Goal: Information Seeking & Learning: Learn about a topic

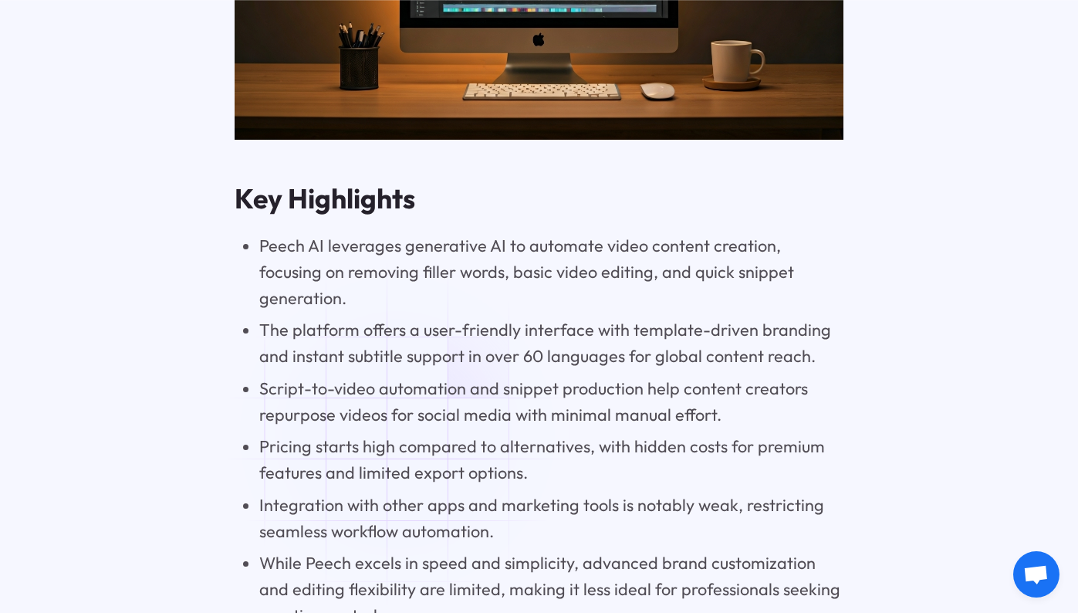
scroll to position [1411, 0]
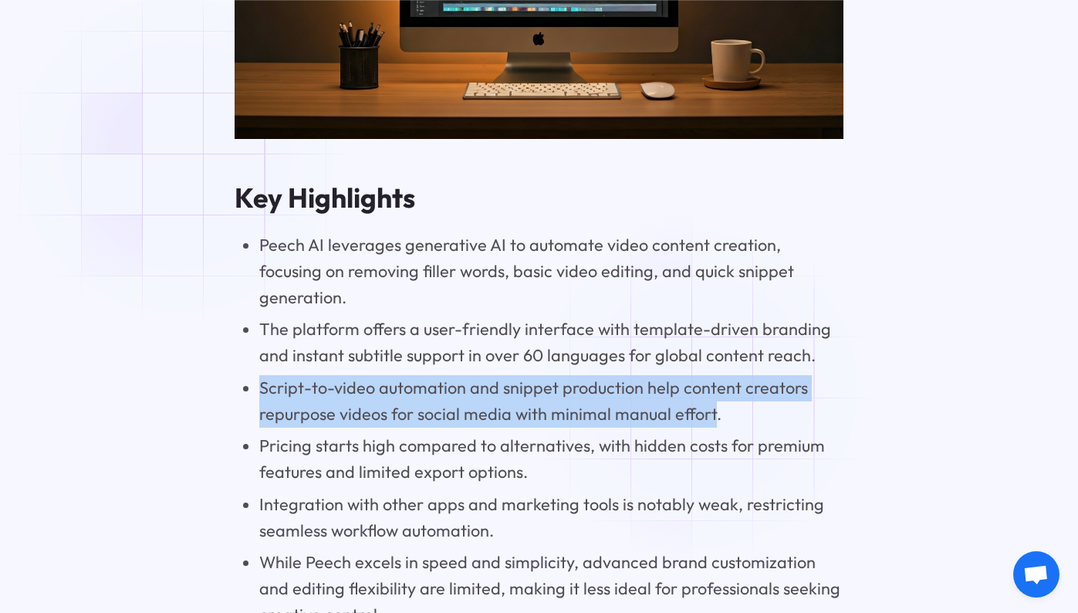
drag, startPoint x: 261, startPoint y: 368, endPoint x: 708, endPoint y: 390, distance: 447.3
click at [708, 390] on li "Script-to-video automation and snippet production help content creators repurpo…" at bounding box center [551, 401] width 584 height 52
copy li "Script-to-video automation and snippet production help content creators repurpo…"
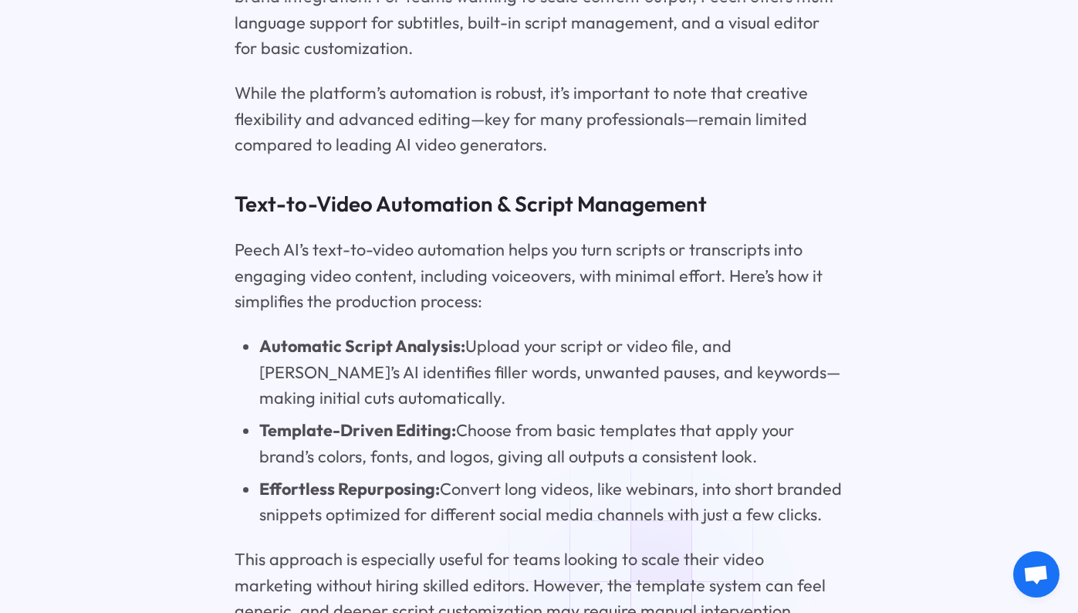
scroll to position [4567, 0]
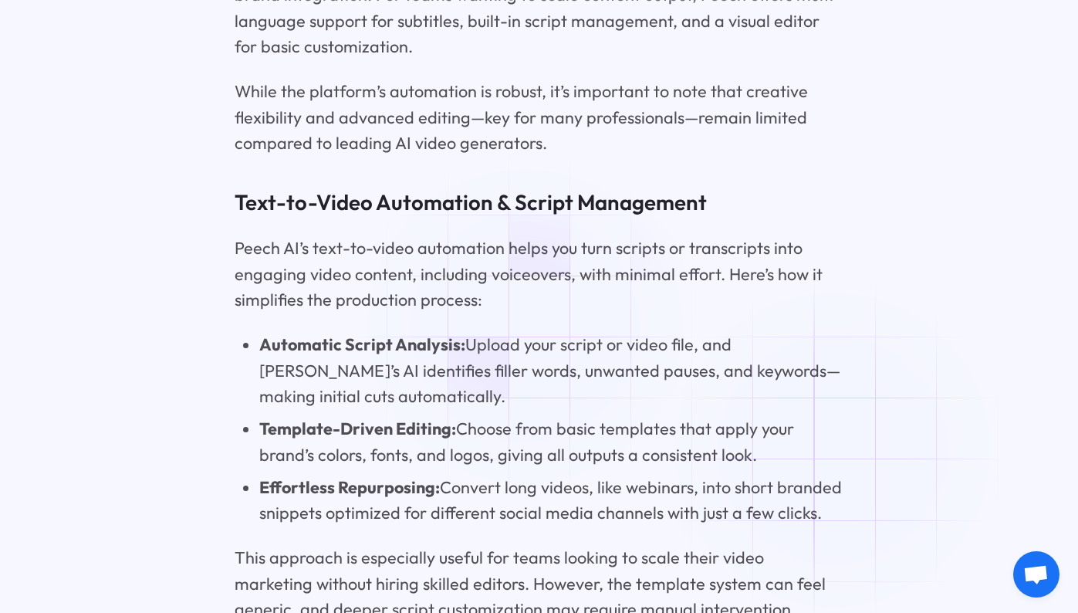
drag, startPoint x: 261, startPoint y: 295, endPoint x: 801, endPoint y: 453, distance: 562.8
click at [838, 451] on ul "Automatic Script Analysis: Upload your script or video file, and [PERSON_NAME]’…" at bounding box center [539, 429] width 608 height 194
copy ul "Automatic Script Analysis: Upload your script or video file, and [PERSON_NAME]’…"
click at [532, 545] on p "This approach is especially useful for teams looking to scale their video marke…" at bounding box center [539, 610] width 608 height 130
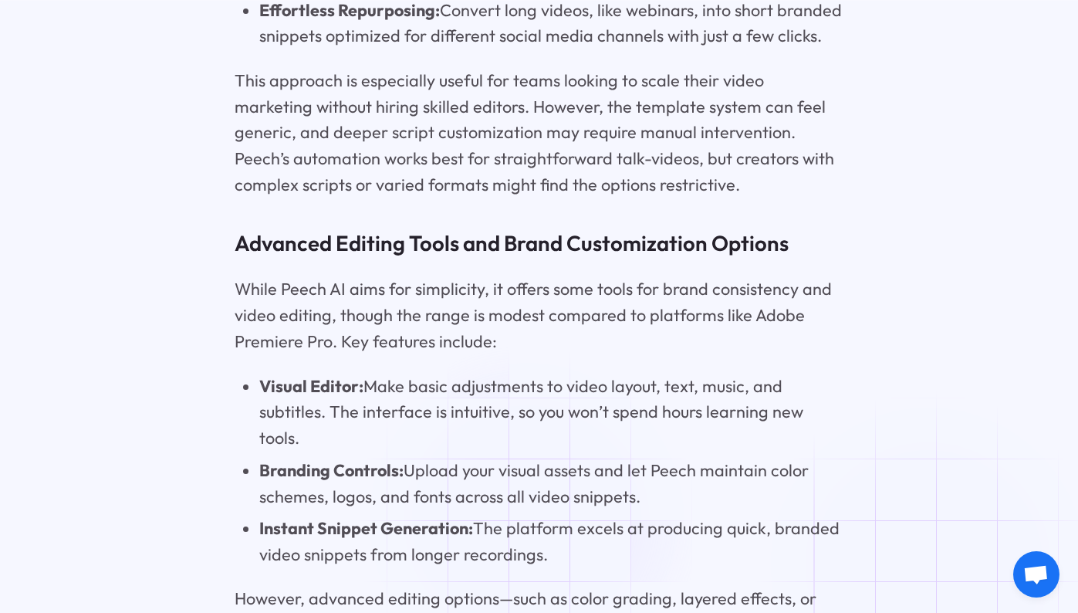
scroll to position [5045, 0]
